Goal: Task Accomplishment & Management: Manage account settings

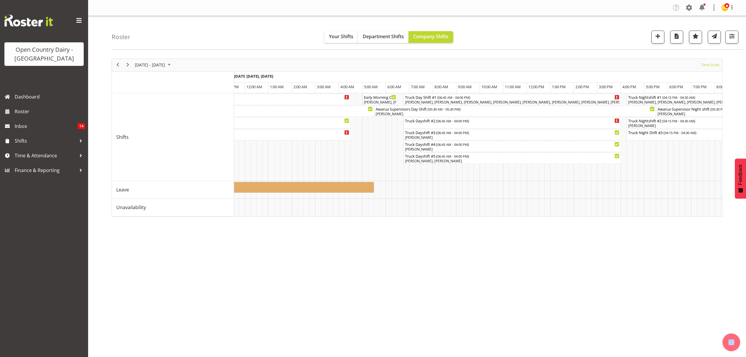
scroll to position [0, 1695]
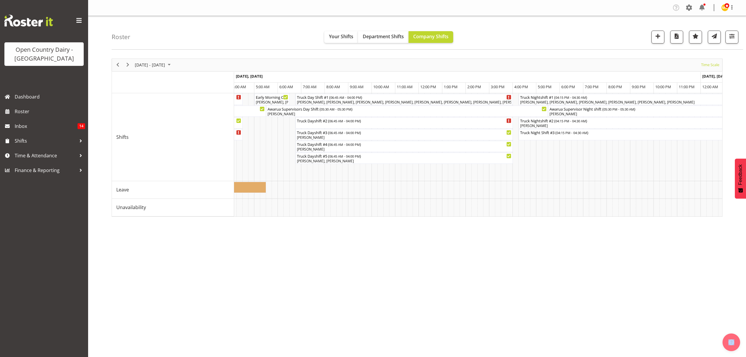
click at [677, 284] on div "August 11 - 17, 2025 Today Timeline Day Timeline Week Timeline Fortnight Timeli…" at bounding box center [429, 171] width 634 height 235
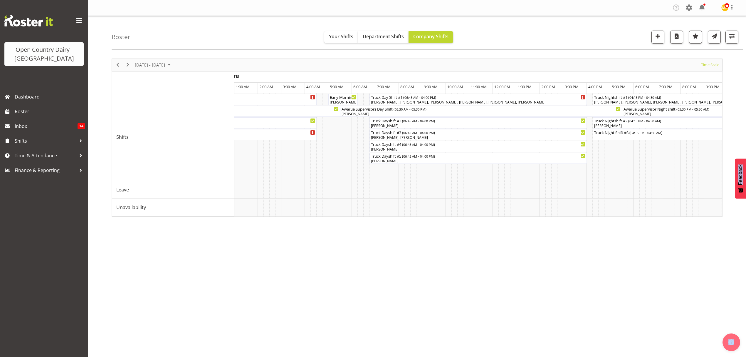
scroll to position [0, 2329]
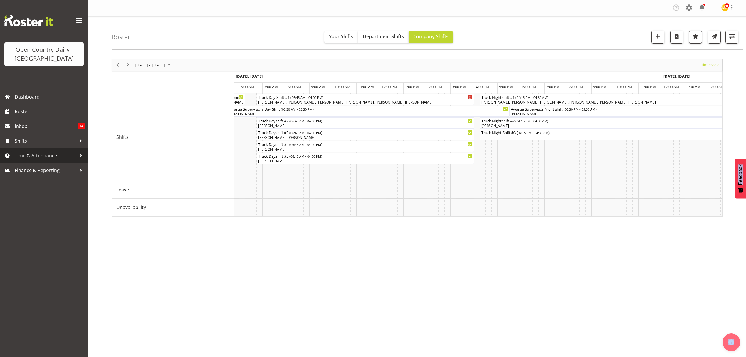
click at [26, 153] on span "Time & Attendance" at bounding box center [46, 155] width 62 height 9
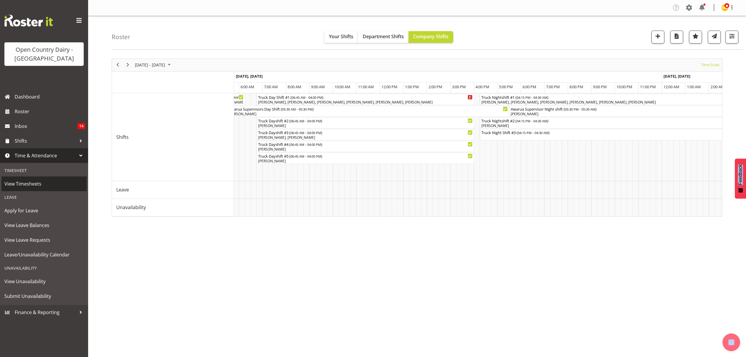
click at [55, 183] on span "View Timesheets" at bounding box center [43, 183] width 79 height 9
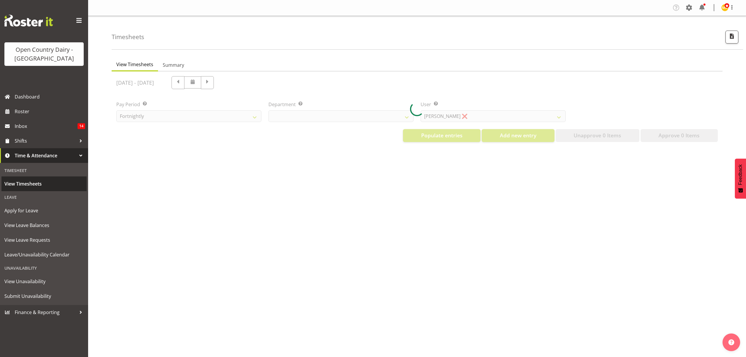
select select "699"
select select "8449"
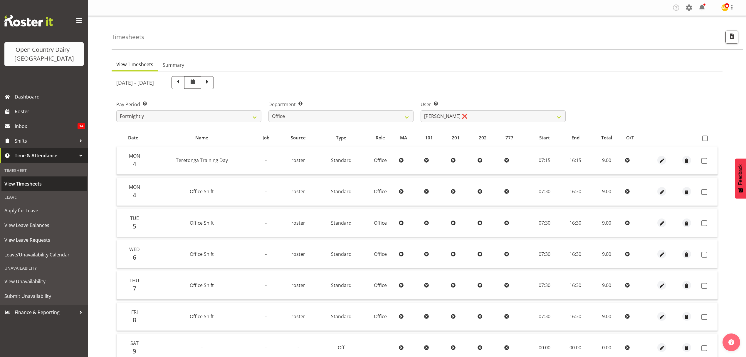
click at [29, 183] on span "View Timesheets" at bounding box center [43, 183] width 79 height 9
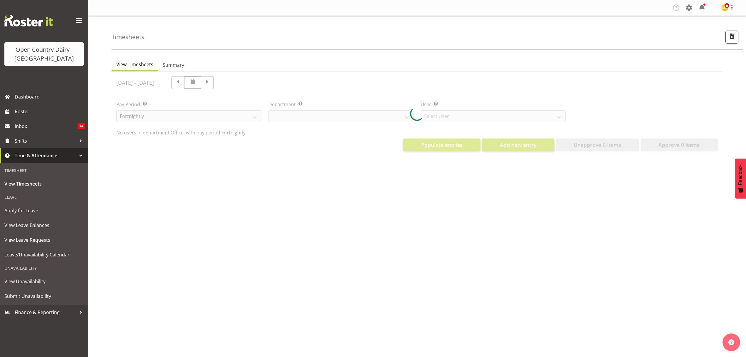
select select "699"
select select "8449"
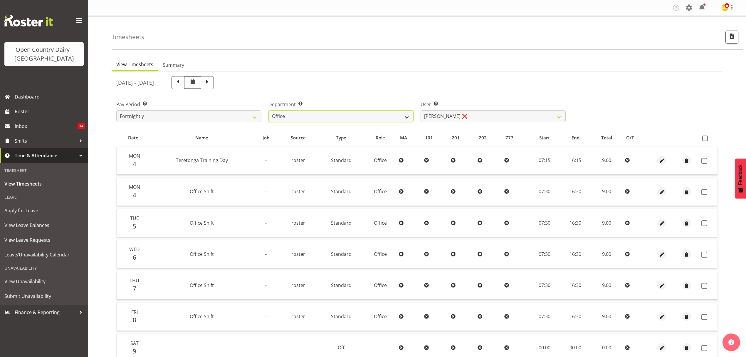
click at [388, 117] on select "734 735 736 737 738 739 850 851 852 853 854 855 856 858 861 862 865 868 869 870" at bounding box center [340, 116] width 145 height 12
select select "675"
click at [268, 110] on select "734 735 736 737 738 739 850 851 852 853 854 855 856 858 861 862 865 868 869 870" at bounding box center [340, 116] width 145 height 12
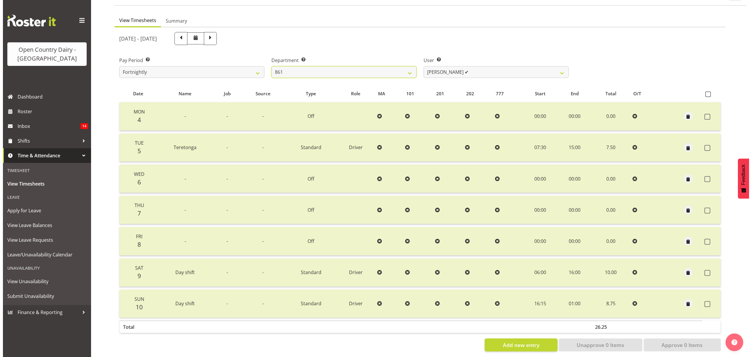
scroll to position [52, 0]
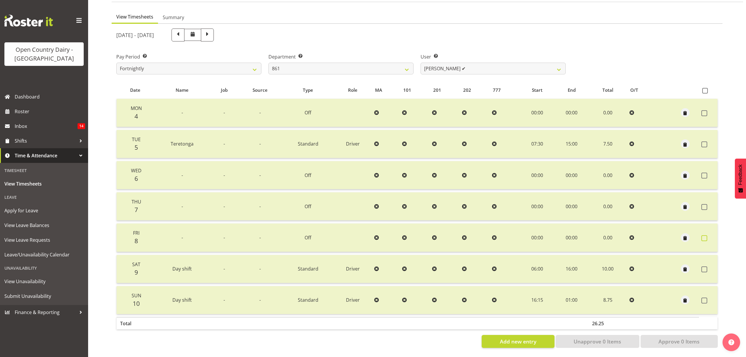
click at [705, 235] on span at bounding box center [704, 238] width 6 height 6
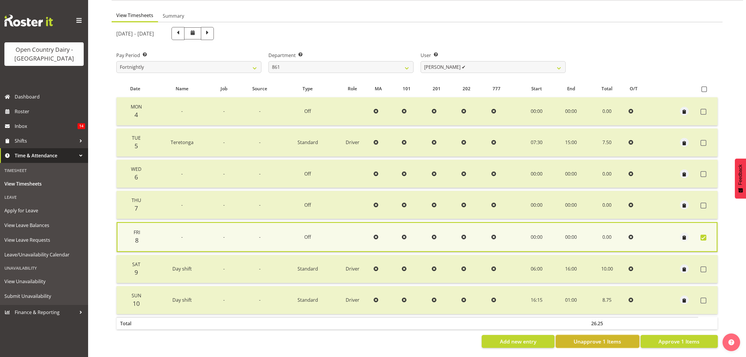
click at [594, 337] on span "Unapprove 1 Items" at bounding box center [598, 341] width 48 height 8
checkbox input "false"
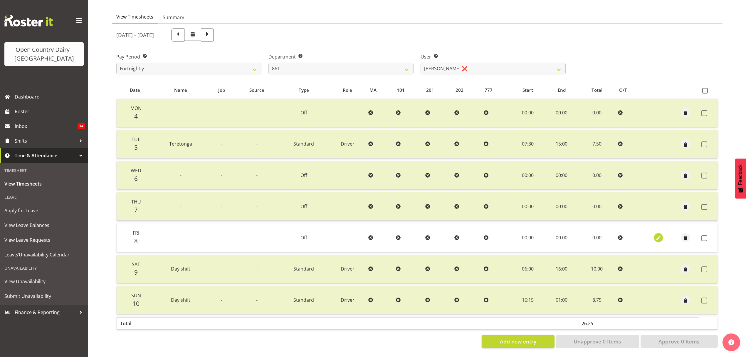
click at [657, 234] on span "button" at bounding box center [658, 237] width 7 height 7
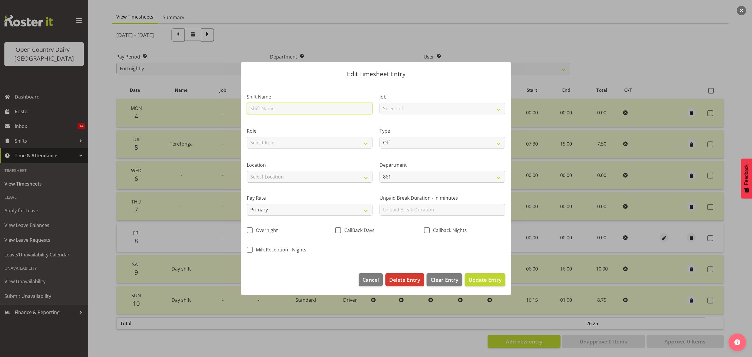
click at [281, 105] on input "text" at bounding box center [310, 108] width 126 height 12
type input "Day shift"
click at [423, 110] on select "Select Job Connecting /unconnecting Trailers" at bounding box center [442, 108] width 126 height 12
click at [423, 109] on select "Select Job Connecting /unconnecting Trailers" at bounding box center [442, 108] width 126 height 12
click at [411, 141] on select "Off Standard Public Holiday Public Holiday (Worked) Day In Lieu Annual Leave Si…" at bounding box center [442, 143] width 126 height 12
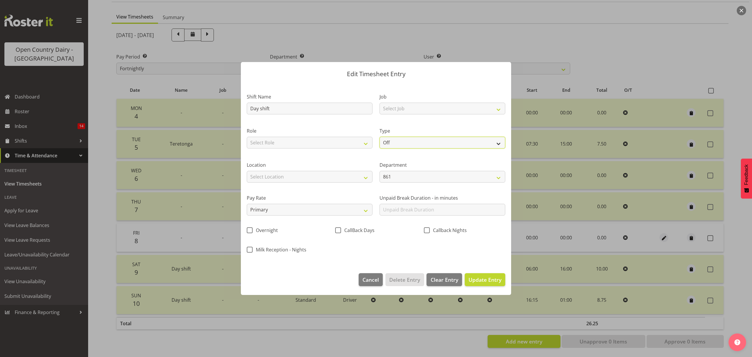
select select "Standard"
click at [379, 137] on select "Off Standard Public Holiday Public Holiday (Worked) Day In Lieu Annual Leave Si…" at bounding box center [442, 143] width 126 height 12
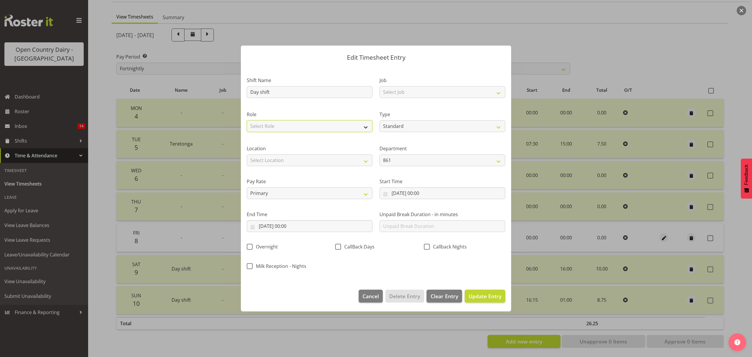
click at [299, 125] on select "Select Role Driver" at bounding box center [310, 126] width 126 height 12
select select "1154"
click at [247, 120] on select "Select Role Driver" at bounding box center [310, 126] width 126 height 12
click at [443, 189] on input "[DATE] 00:00" at bounding box center [442, 193] width 126 height 12
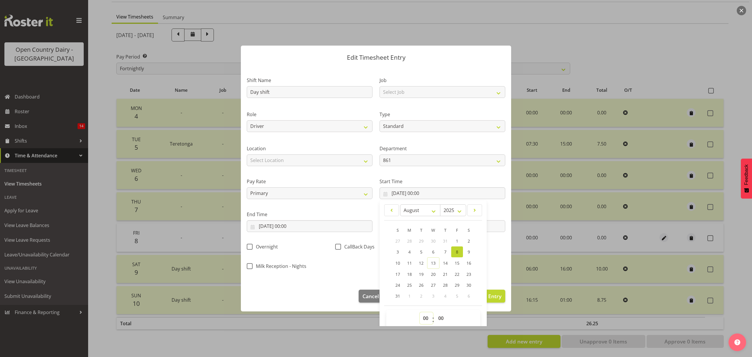
click at [422, 318] on select "00 01 02 03 04 05 06 07 08 09 10 11 12 13 14 15 16 17 18 19 20 21 22 23" at bounding box center [426, 318] width 13 height 12
select select "6"
click at [420, 312] on select "00 01 02 03 04 05 06 07 08 09 10 11 12 13 14 15 16 17 18 19 20 21 22 23" at bounding box center [426, 318] width 13 height 12
type input "[DATE] 06:00"
click at [437, 317] on select "00 01 02 03 04 05 06 07 08 09 10 11 12 13 14 15 16 17 18 19 20 21 22 23 24 25 2…" at bounding box center [441, 318] width 13 height 12
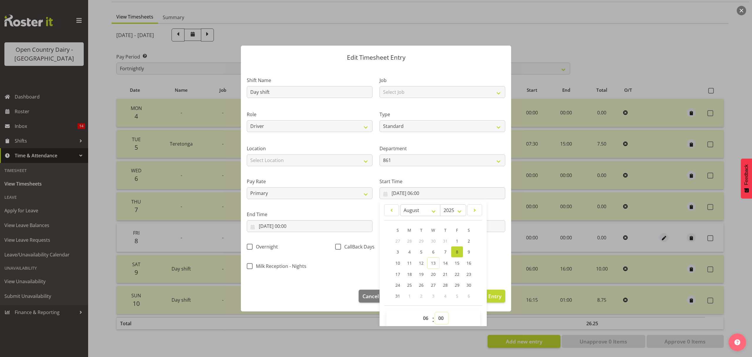
select select "30"
click at [435, 312] on select "00 01 02 03 04 05 06 07 08 09 10 11 12 13 14 15 16 17 18 19 20 21 22 23 24 25 2…" at bounding box center [441, 318] width 13 height 12
type input "[DATE] 06:30"
click at [335, 225] on input "[DATE] 00:00" at bounding box center [310, 226] width 126 height 12
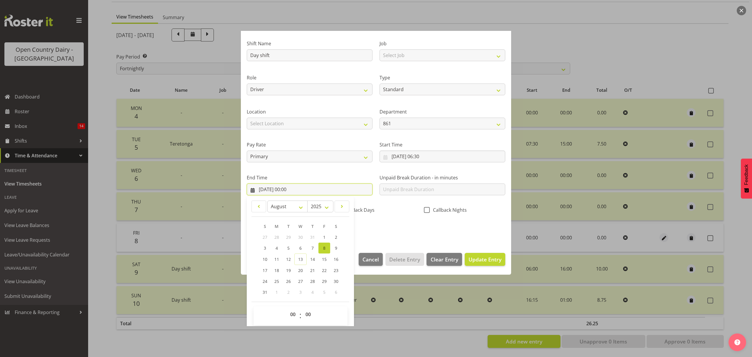
scroll to position [40, 0]
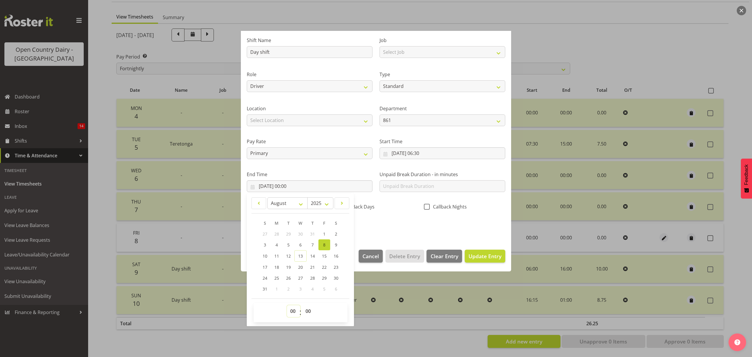
click at [295, 310] on select "00 01 02 03 04 05 06 07 08 09 10 11 12 13 14 15 16 17 18 19 20 21 22 23" at bounding box center [293, 311] width 13 height 12
select select "15"
click at [287, 305] on select "00 01 02 03 04 05 06 07 08 09 10 11 12 13 14 15 16 17 18 19 20 21 22 23" at bounding box center [293, 311] width 13 height 12
type input "[DATE] 15:00"
click at [307, 311] on select "00 01 02 03 04 05 06 07 08 09 10 11 12 13 14 15 16 17 18 19 20 21 22 23 24 25 2…" at bounding box center [308, 311] width 13 height 12
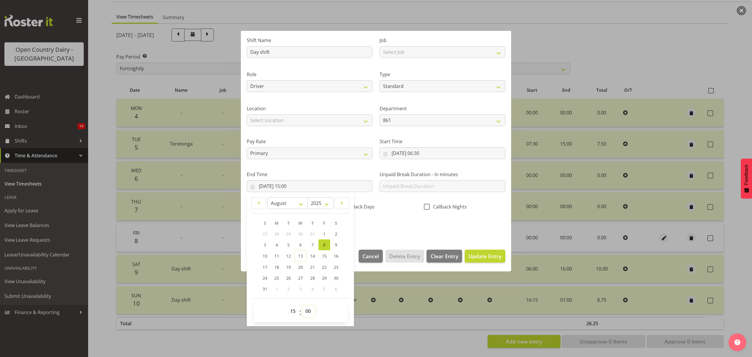
select select "15"
click at [302, 305] on select "00 01 02 03 04 05 06 07 08 09 10 11 12 13 14 15 16 17 18 19 20 21 22 23 24 25 2…" at bounding box center [308, 311] width 13 height 12
type input "[DATE] 15:15"
click at [475, 254] on span "Update Entry" at bounding box center [484, 255] width 33 height 7
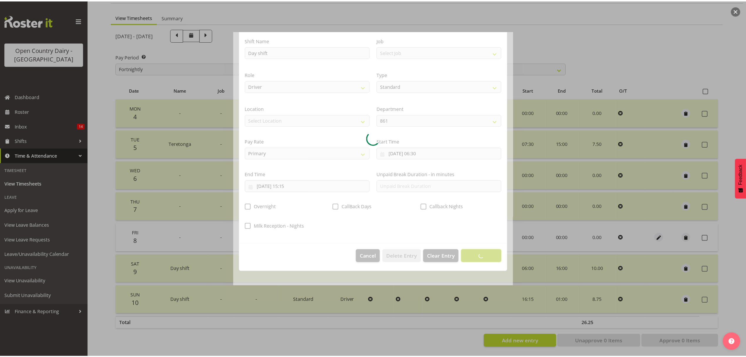
scroll to position [0, 0]
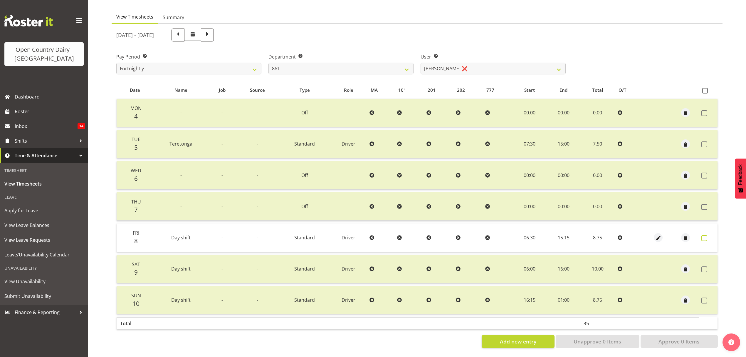
click at [704, 235] on span at bounding box center [704, 238] width 6 height 6
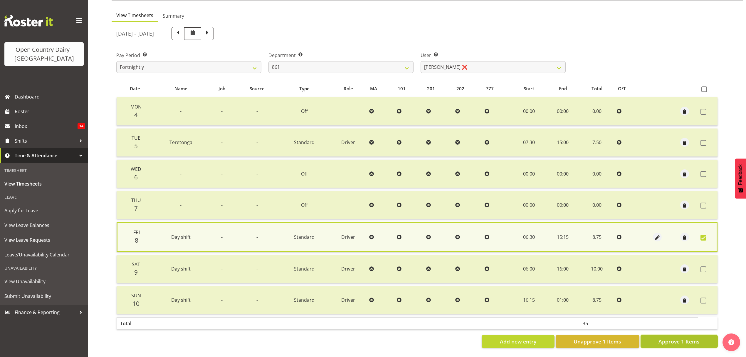
click at [680, 337] on span "Approve 1 Items" at bounding box center [678, 341] width 41 height 8
checkbox input "false"
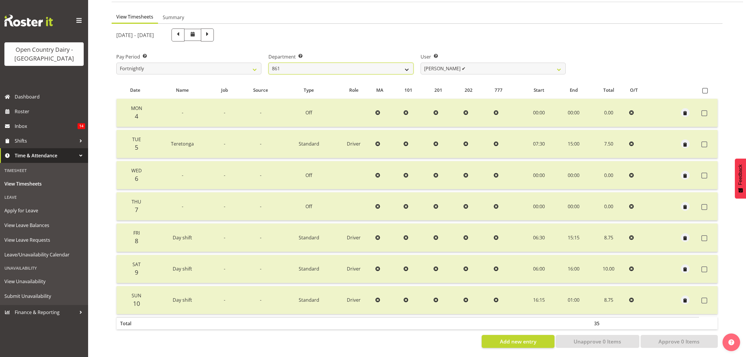
click at [327, 63] on select "734 735 736 737 738 739 850 851 852 853 854 855 856 858 861 862 865 868 869 870" at bounding box center [340, 69] width 145 height 12
click at [268, 63] on select "734 735 736 737 738 739 850 851 852 853 854 855 856 858 861 862 865 868 869 870" at bounding box center [340, 69] width 145 height 12
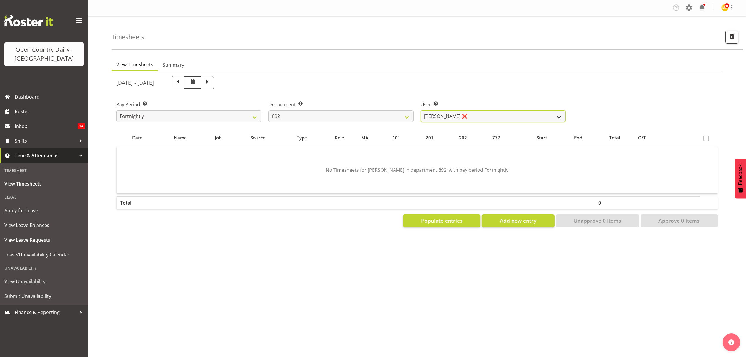
click at [445, 116] on select "[PERSON_NAME] ❌" at bounding box center [493, 116] width 145 height 12
drag, startPoint x: 445, startPoint y: 116, endPoint x: 398, endPoint y: 116, distance: 47.9
click at [445, 116] on select "[PERSON_NAME] ❌" at bounding box center [493, 116] width 145 height 12
click at [302, 116] on select "734 735 736 737 738 739 850 851 852 853 854 855 856 858 861 862 865 868 869 870" at bounding box center [340, 116] width 145 height 12
click at [268, 110] on select "734 735 736 737 738 739 850 851 852 853 854 855 856 858 861 862 865 868 869 870" at bounding box center [340, 116] width 145 height 12
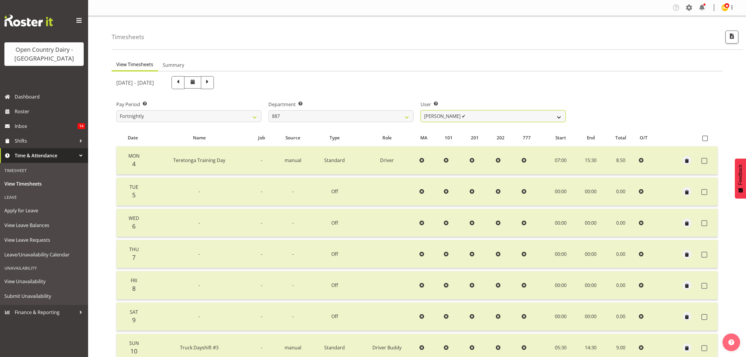
click at [477, 113] on select "[PERSON_NAME] ✔ [PERSON_NAME] ❌ [PERSON_NAME] ❌" at bounding box center [493, 116] width 145 height 12
click at [366, 115] on select "734 735 736 737 738 739 850 851 852 853 854 855 856 858 861 862 865 868 869 870" at bounding box center [340, 116] width 145 height 12
click at [359, 116] on select "734 735 736 737 738 739 850 851 852 853 854 855 856 858 861 862 865 868 869 870" at bounding box center [340, 116] width 145 height 12
click at [268, 110] on select "734 735 736 737 738 739 850 851 852 853 854 855 856 858 861 862 865 868 869 870" at bounding box center [340, 116] width 145 height 12
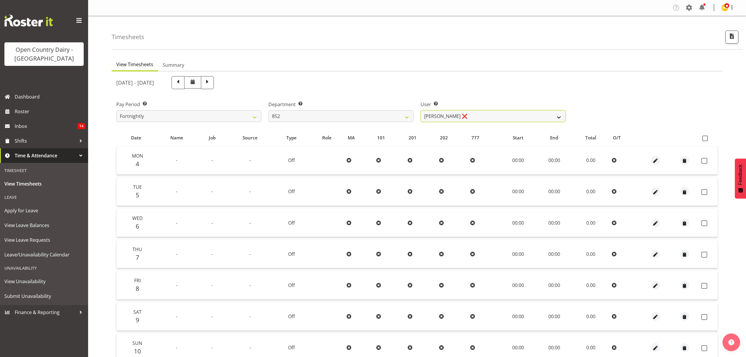
click at [495, 115] on select "[PERSON_NAME] ❌ [PERSON_NAME] ❌" at bounding box center [493, 116] width 145 height 12
click at [359, 117] on select "734 735 736 737 738 739 850 851 852 853 854 855 856 858 861 862 865 868 869 870" at bounding box center [340, 116] width 145 height 12
click at [268, 110] on select "734 735 736 737 738 739 850 851 852 853 854 855 856 858 861 862 865 868 869 870" at bounding box center [340, 116] width 145 height 12
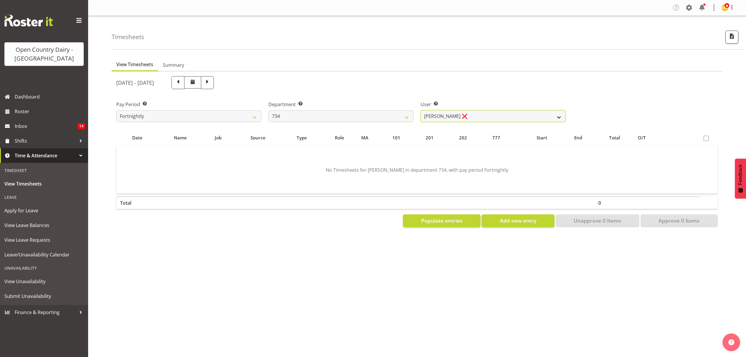
click at [453, 118] on select "[PERSON_NAME] ❌ [PERSON_NAME] ✔ [PERSON_NAME] ❌ [PERSON_NAME] ❌ [PERSON_NAME] ❌" at bounding box center [493, 116] width 145 height 12
click at [362, 115] on select "734 735 736 737 738 739 850 851 852 853 854 855 856 858 861 862 865 868 869 870" at bounding box center [340, 116] width 145 height 12
click at [268, 110] on select "734 735 736 737 738 739 850 851 852 853 854 855 856 858 861 862 865 868 869 870" at bounding box center [340, 116] width 145 height 12
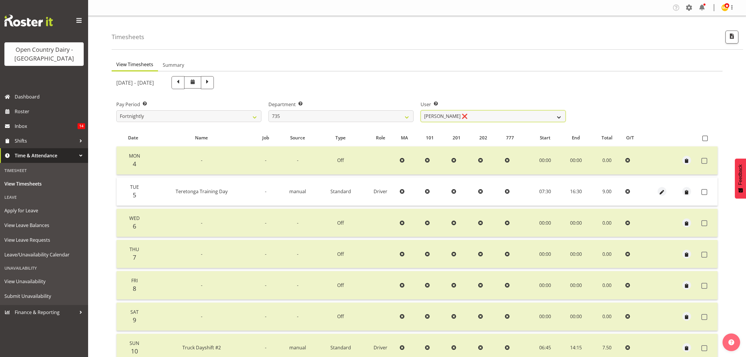
click at [478, 112] on select "[PERSON_NAME] ❌ [PERSON_NAME] ❌ [PERSON_NAME] ❌ [PERSON_NAME] ✔" at bounding box center [493, 116] width 145 height 12
click at [352, 111] on select "734 735 736 737 738 739 850 851 852 853 854 855 856 858 861 862 865 868 869 870" at bounding box center [340, 116] width 145 height 12
click at [268, 110] on select "734 735 736 737 738 739 850 851 852 853 854 855 856 858 861 862 865 868 869 870" at bounding box center [340, 116] width 145 height 12
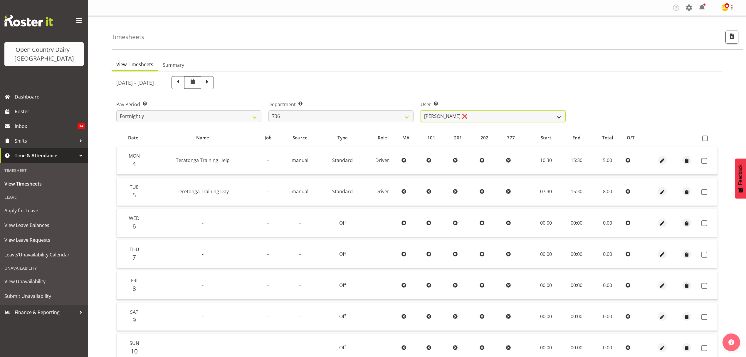
click at [471, 115] on select "[PERSON_NAME] ❌ [PERSON_NAME] ([PERSON_NAME]) [PERSON_NAME] ✔ [PERSON_NAME] ❌" at bounding box center [493, 116] width 145 height 12
click at [357, 113] on select "734 735 736 737 738 739 850 851 852 853 854 855 856 858 861 862 865 868 869 870" at bounding box center [340, 116] width 145 height 12
click at [268, 110] on select "734 735 736 737 738 739 850 851 852 853 854 855 856 858 861 862 865 868 869 870" at bounding box center [340, 116] width 145 height 12
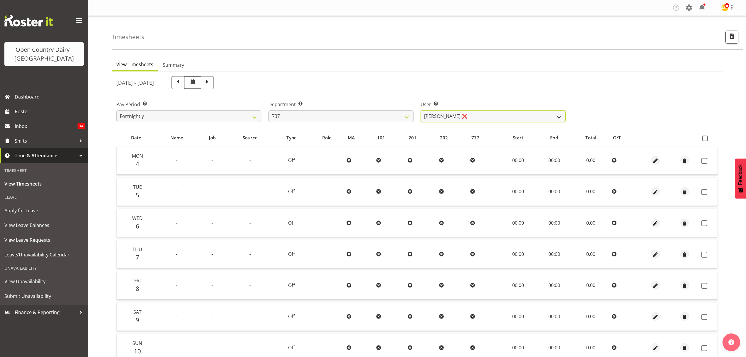
click at [461, 118] on select "[PERSON_NAME] ❌ [PERSON_NAME] ✔ [PERSON_NAME] ❌" at bounding box center [493, 116] width 145 height 12
click at [362, 115] on select "734 735 736 737 738 739 850 851 852 853 854 855 856 858 861 862 865 868 869 870" at bounding box center [340, 116] width 145 height 12
select select "904"
click at [268, 110] on select "734 735 736 737 738 739 850 851 852 853 854 855 856 858 861 862 865 868 869 870" at bounding box center [340, 116] width 145 height 12
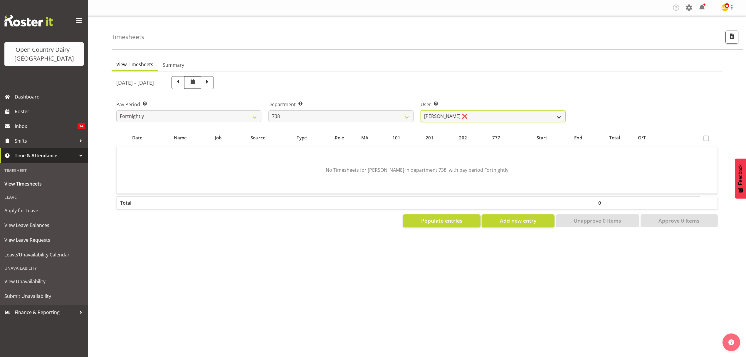
click at [472, 119] on select "[PERSON_NAME] ❌ [PERSON_NAME] ❌ [PERSON_NAME] ❌" at bounding box center [493, 116] width 145 height 12
select select "9020"
click at [421, 110] on select "[PERSON_NAME] ❌ [PERSON_NAME] ❌ [PERSON_NAME] ❌" at bounding box center [493, 116] width 145 height 12
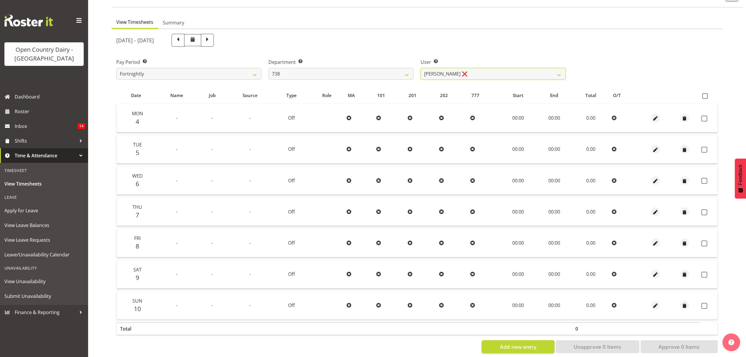
scroll to position [52, 0]
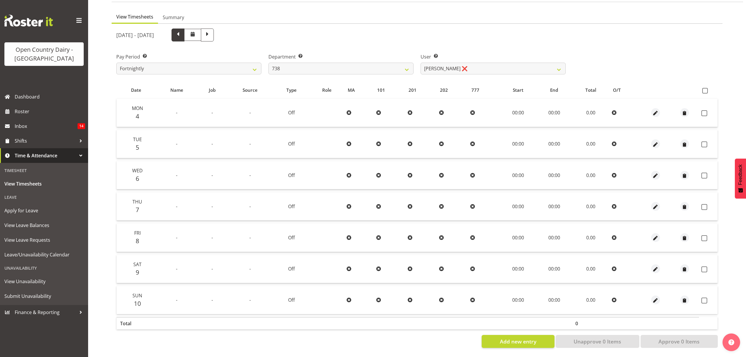
click at [182, 31] on span at bounding box center [178, 35] width 8 height 8
select select
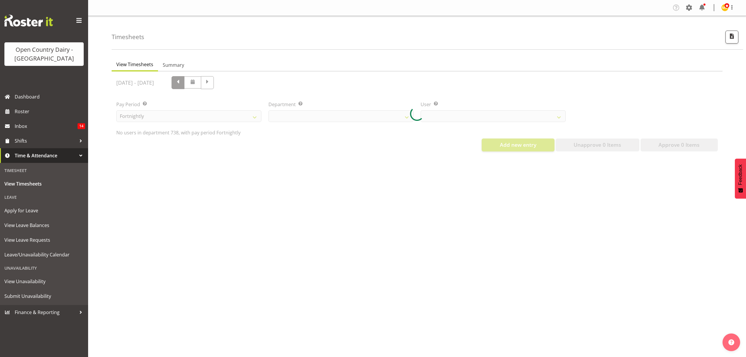
scroll to position [0, 0]
select select "904"
select select "9020"
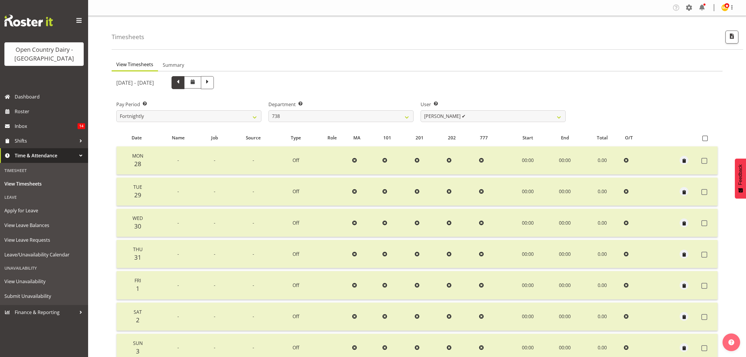
click at [182, 80] on span at bounding box center [178, 82] width 8 height 8
select select
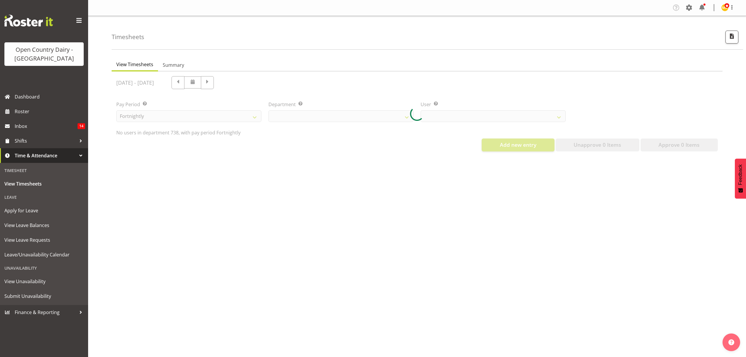
select select "904"
select select "9020"
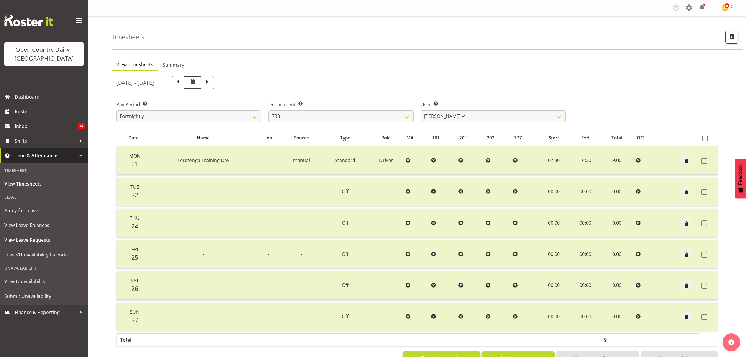
scroll to position [21, 0]
